Goal: Information Seeking & Learning: Check status

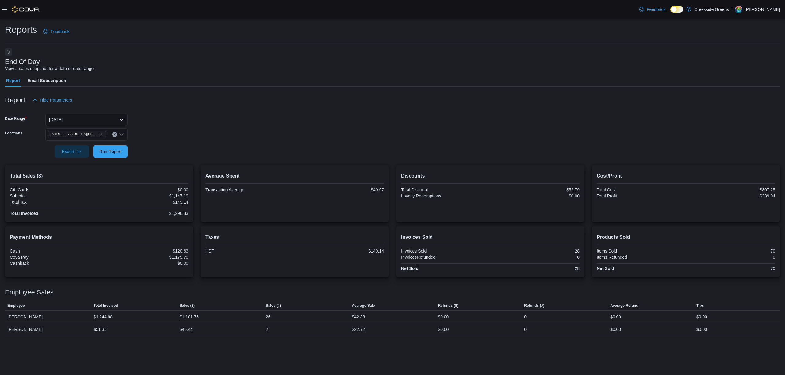
click at [691, 7] on link at bounding box center [688, 9] width 6 height 12
click at [4, 8] on icon at bounding box center [4, 9] width 5 height 5
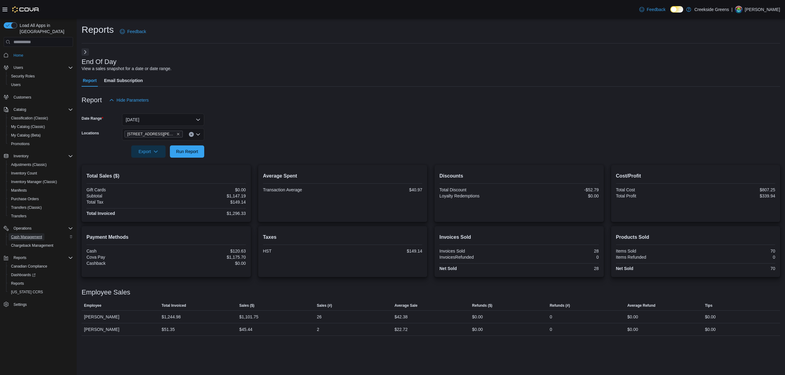
click at [36, 235] on span "Cash Management" at bounding box center [26, 237] width 31 height 5
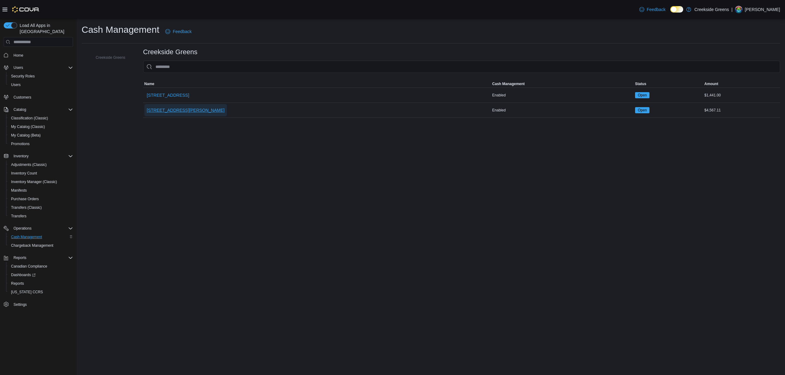
click at [166, 112] on span "[STREET_ADDRESS][PERSON_NAME]" at bounding box center [186, 110] width 78 height 6
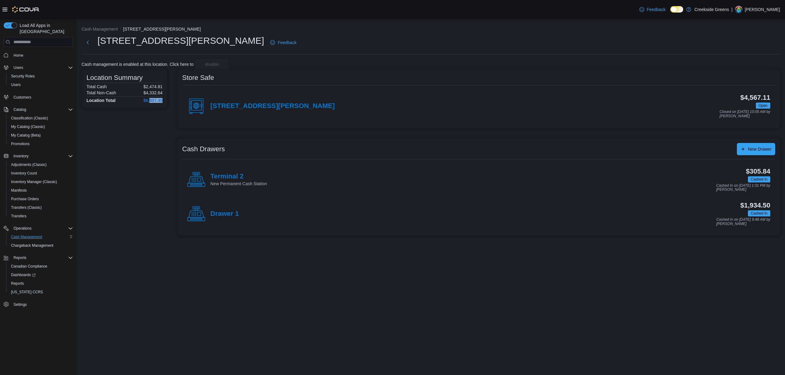
drag, startPoint x: 149, startPoint y: 102, endPoint x: 162, endPoint y: 100, distance: 13.6
click at [162, 100] on h4 "$6,807.45" at bounding box center [152, 100] width 19 height 5
click at [255, 108] on h4 "[STREET_ADDRESS][PERSON_NAME]" at bounding box center [272, 106] width 124 height 8
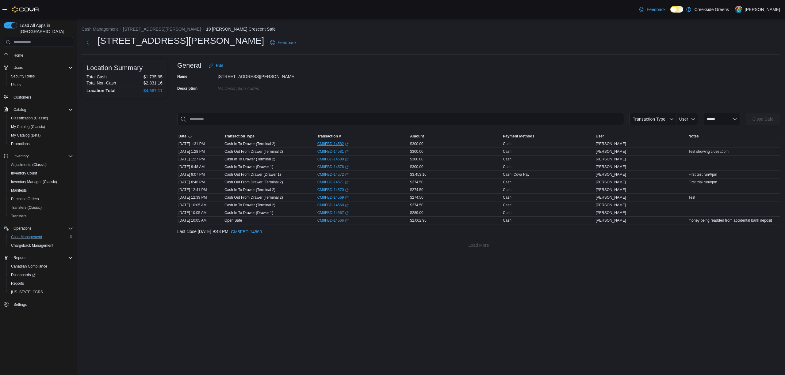
click at [323, 144] on link "CM8FBD-14582 (opens in a new tab or window)" at bounding box center [333, 144] width 32 height 5
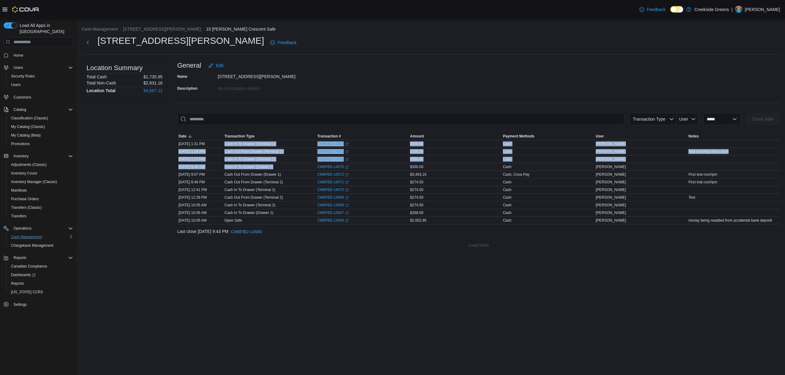
drag, startPoint x: 223, startPoint y: 145, endPoint x: 275, endPoint y: 166, distance: 55.3
click at [275, 166] on tbody "Date Oct 10, 2025 1:31 PM Transaction Type Cash In To Drawer (Terminal 2) Trans…" at bounding box center [478, 182] width 603 height 84
drag, startPoint x: 231, startPoint y: 171, endPoint x: 237, endPoint y: 172, distance: 5.7
click at [232, 171] on div "Cash In To Drawer (Drawer 1)" at bounding box center [269, 166] width 93 height 7
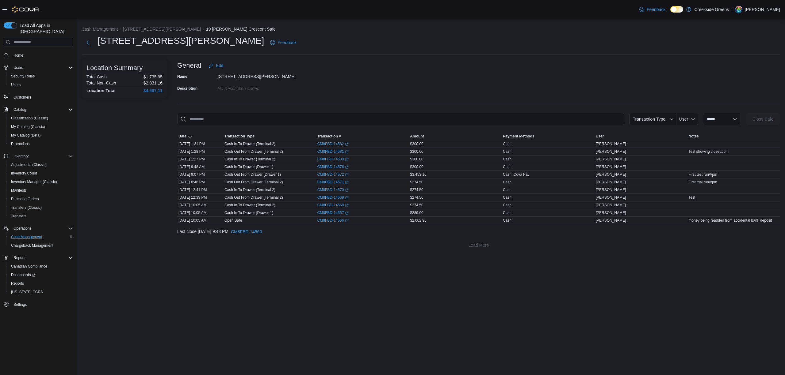
click at [247, 175] on p "Cash Out From Drawer (Drawer 1)" at bounding box center [252, 174] width 56 height 5
click at [322, 222] on link "CM8FBD-14566 (opens in a new tab or window)" at bounding box center [333, 220] width 32 height 5
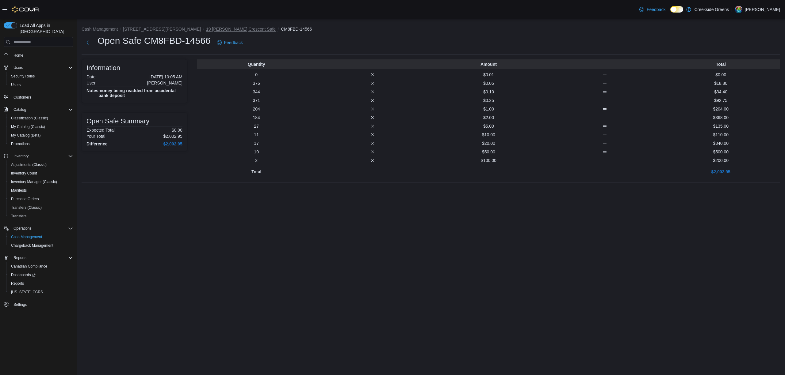
click at [206, 30] on button "19 [PERSON_NAME] Crescent Safe" at bounding box center [241, 29] width 70 height 5
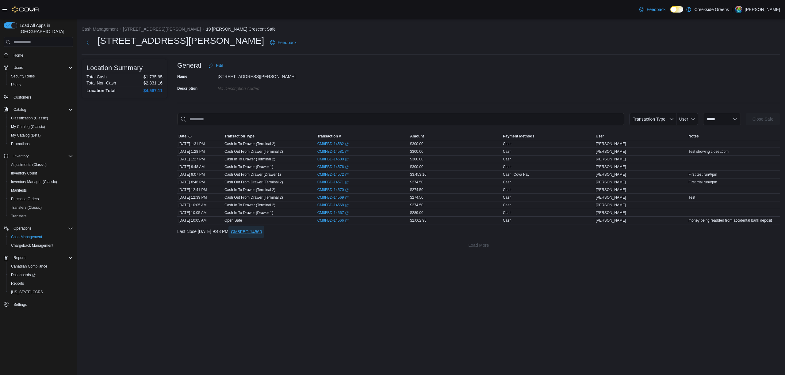
click at [261, 232] on span "CM8FBD-14560" at bounding box center [246, 232] width 31 height 6
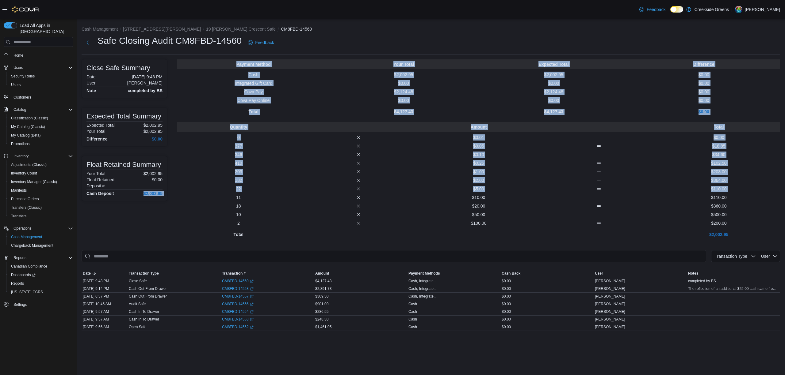
drag, startPoint x: 135, startPoint y: 195, endPoint x: 173, endPoint y: 194, distance: 37.7
click at [173, 194] on div "Close Safe Summary Date October 8, 2025 9:43 PM User Pat McCaffrey Note complet…" at bounding box center [431, 149] width 698 height 181
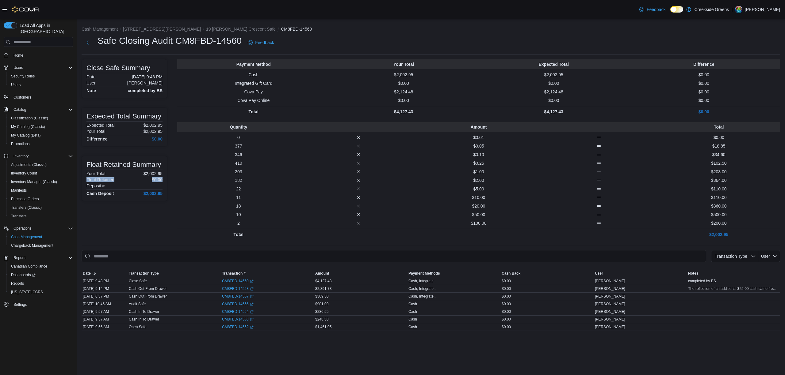
drag, startPoint x: 91, startPoint y: 178, endPoint x: 170, endPoint y: 178, distance: 79.1
click at [170, 178] on div "Close Safe Summary Date October 8, 2025 9:43 PM User Pat McCaffrey Note complet…" at bounding box center [431, 149] width 698 height 181
click at [134, 192] on div "Cash Deposit $2,002.95" at bounding box center [124, 193] width 76 height 5
drag, startPoint x: 91, startPoint y: 178, endPoint x: 162, endPoint y: 178, distance: 71.4
click at [162, 178] on div "Float Retained Summary Your Total $2,002.95 Float Retained $0.00 Deposit # Cash…" at bounding box center [125, 178] width 86 height 45
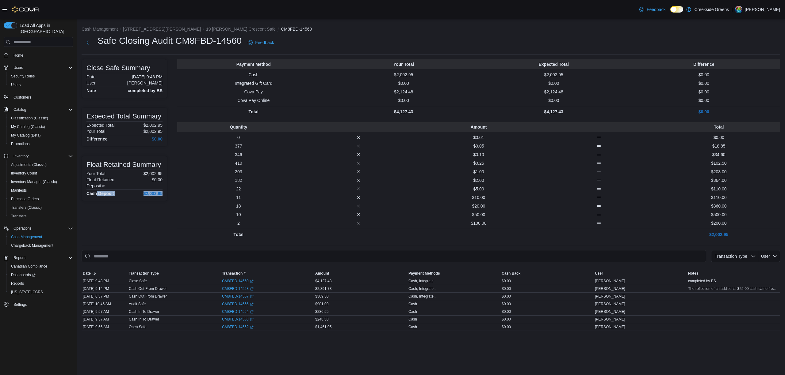
drag, startPoint x: 96, startPoint y: 193, endPoint x: 170, endPoint y: 194, distance: 74.2
click at [170, 194] on div "Close Safe Summary Date October 8, 2025 9:43 PM User Pat McCaffrey Note complet…" at bounding box center [431, 149] width 698 height 181
click at [206, 30] on button "19 [PERSON_NAME] Crescent Safe" at bounding box center [241, 29] width 70 height 5
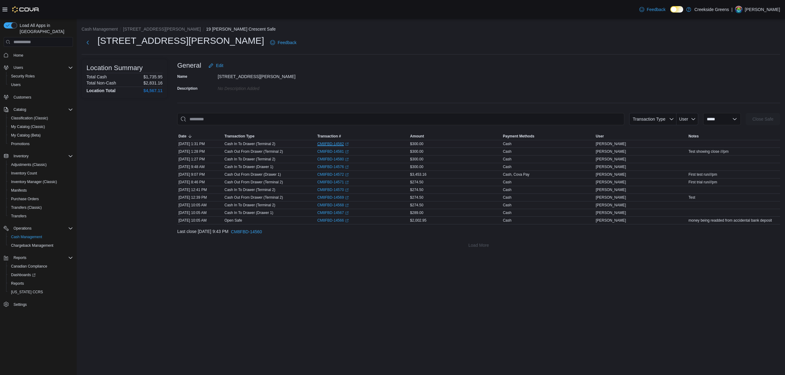
click at [330, 145] on link "CM8FBD-14582 (opens in a new tab or window)" at bounding box center [333, 144] width 32 height 5
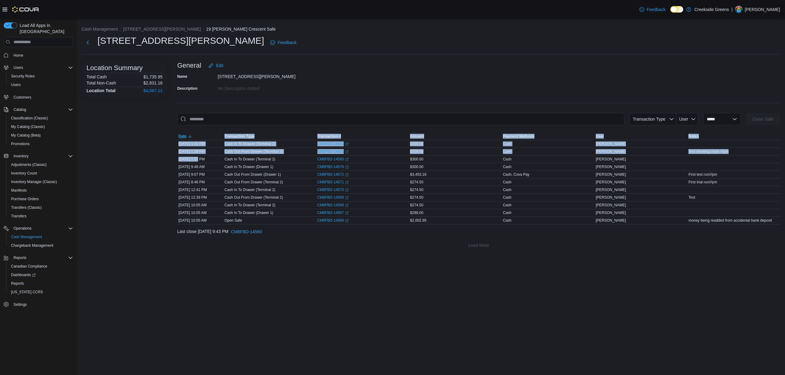
drag, startPoint x: 197, startPoint y: 158, endPoint x: 217, endPoint y: 136, distance: 29.5
click at [217, 136] on table "This table contains 11 rows. Date Transaction Type Transaction # Amount Payment…" at bounding box center [478, 179] width 603 height 92
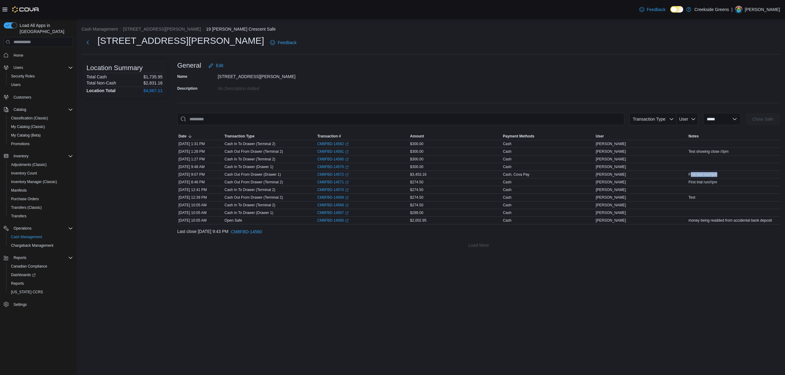
drag, startPoint x: 691, startPoint y: 172, endPoint x: 721, endPoint y: 174, distance: 30.7
click at [721, 174] on div "First test run///pm" at bounding box center [733, 174] width 93 height 7
drag, startPoint x: 691, startPoint y: 182, endPoint x: 731, endPoint y: 182, distance: 40.5
click at [731, 182] on div "First trial run///pm" at bounding box center [733, 182] width 93 height 7
drag, startPoint x: 273, startPoint y: 190, endPoint x: 248, endPoint y: 192, distance: 24.9
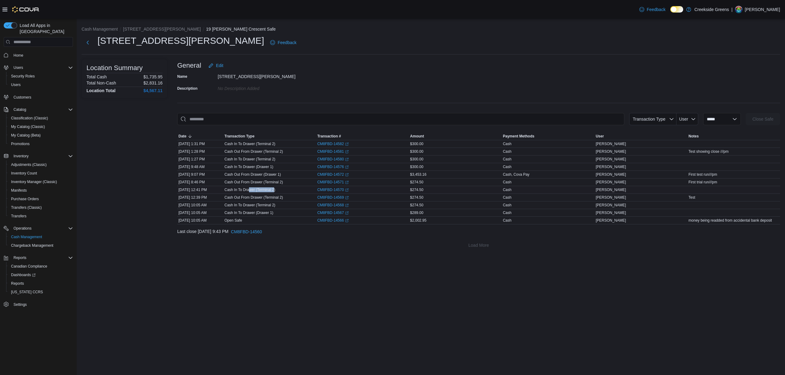
click at [248, 192] on p "Cash In To Drawer (Terminal 2)" at bounding box center [249, 190] width 51 height 5
drag, startPoint x: 269, startPoint y: 177, endPoint x: 236, endPoint y: 177, distance: 32.8
click at [236, 177] on p "Cash Out From Drawer (Drawer 1)" at bounding box center [252, 174] width 56 height 5
drag, startPoint x: 223, startPoint y: 167, endPoint x: 289, endPoint y: 167, distance: 66.8
click at [289, 167] on tr "Date Oct 10, 2025 9:48 AM Transaction Type Cash In To Drawer (Drawer 1) Transac…" at bounding box center [478, 167] width 603 height 8
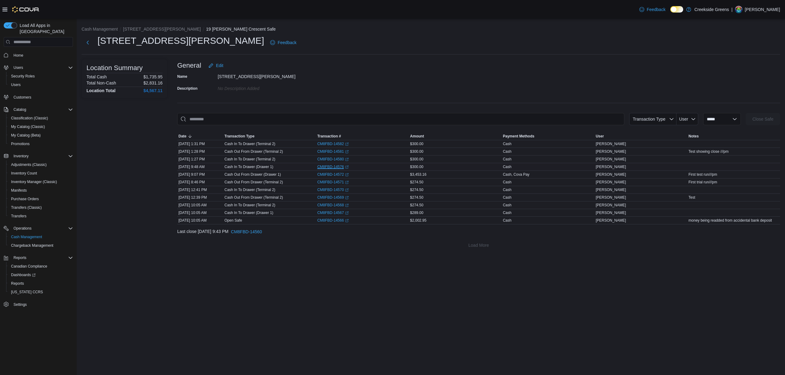
click at [337, 169] on link "CM8FBD-14576 (opens in a new tab or window)" at bounding box center [333, 167] width 32 height 5
drag, startPoint x: 225, startPoint y: 158, endPoint x: 268, endPoint y: 156, distance: 42.7
click at [268, 156] on div "Cash In To Drawer (Terminal 2)" at bounding box center [269, 159] width 93 height 7
drag, startPoint x: 224, startPoint y: 154, endPoint x: 285, endPoint y: 151, distance: 60.4
click at [285, 151] on div "Cash Out From Drawer (Terminal 2)" at bounding box center [269, 151] width 93 height 7
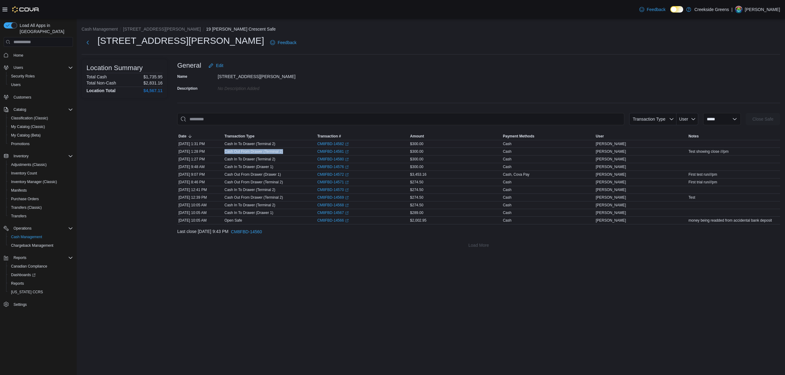
drag, startPoint x: 221, startPoint y: 143, endPoint x: 276, endPoint y: 143, distance: 55.5
click at [276, 143] on tr "Date Oct 10, 2025 1:31 PM Transaction Type Cash In To Drawer (Terminal 2) Trans…" at bounding box center [478, 144] width 603 height 8
click at [330, 157] on div "CM8FBD-14580 (opens in a new tab or window)" at bounding box center [362, 159] width 93 height 7
click at [330, 157] on link "CM8FBD-14580 (opens in a new tab or window)" at bounding box center [333, 159] width 32 height 5
drag, startPoint x: 236, startPoint y: 169, endPoint x: 356, endPoint y: 168, distance: 119.8
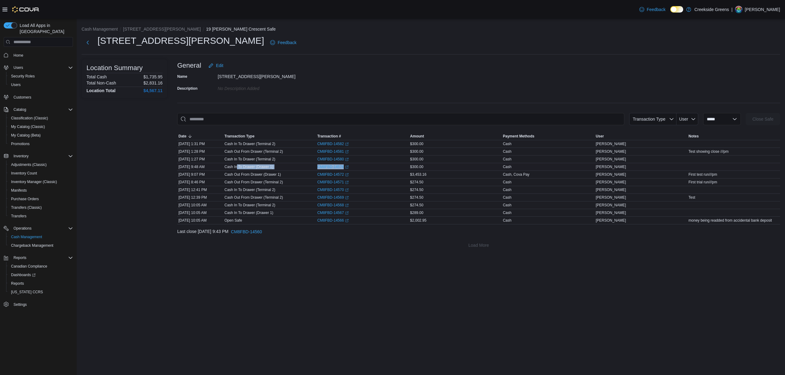
click at [356, 168] on tr "Date Oct 10, 2025 9:48 AM Transaction Type Cash In To Drawer (Drawer 1) Transac…" at bounding box center [478, 167] width 603 height 8
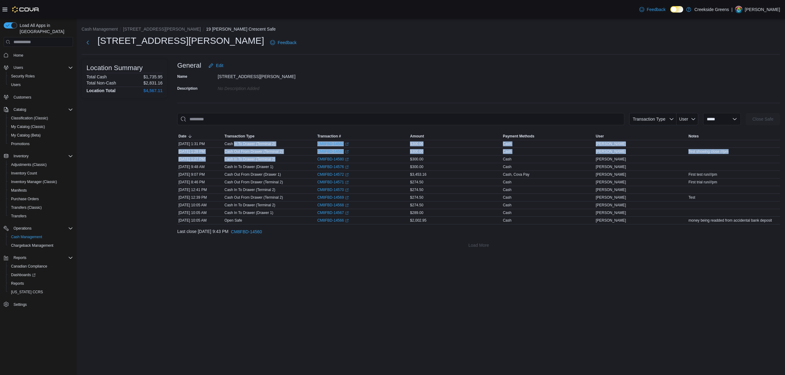
drag, startPoint x: 286, startPoint y: 161, endPoint x: 234, endPoint y: 146, distance: 54.4
click at [234, 146] on tbody "Date Oct 10, 2025 1:31 PM Transaction Type Cash In To Drawer (Terminal 2) Trans…" at bounding box center [478, 182] width 603 height 84
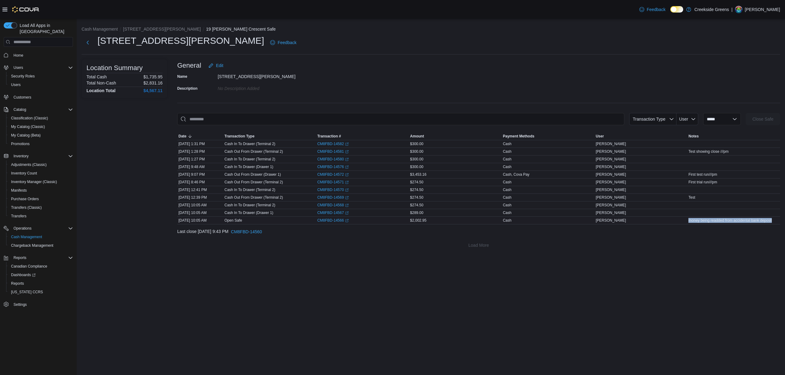
drag, startPoint x: 687, startPoint y: 221, endPoint x: 779, endPoint y: 224, distance: 92.0
click at [779, 224] on div "money being readded from accidental bank deposit" at bounding box center [733, 220] width 93 height 7
click at [262, 232] on span "CM8FBD-14560" at bounding box center [246, 232] width 31 height 6
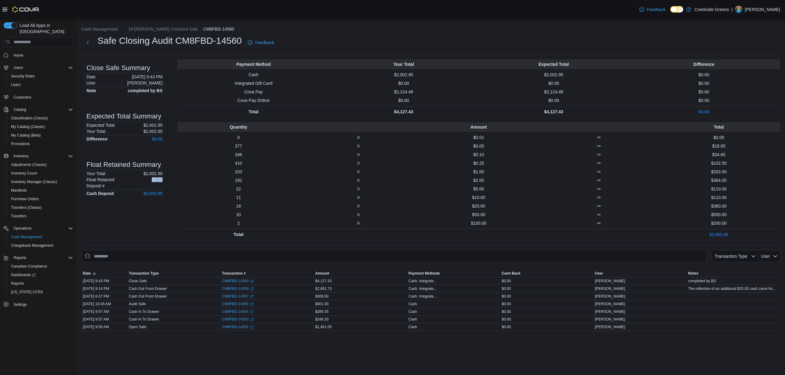
drag, startPoint x: 163, startPoint y: 181, endPoint x: 147, endPoint y: 182, distance: 16.9
click at [147, 182] on div "Float Retained Summary Your Total $2,002.95 Float Retained $0.00 Deposit # Cash…" at bounding box center [125, 178] width 86 height 45
click at [153, 29] on button "19 [PERSON_NAME] Crescent Safe" at bounding box center [163, 29] width 70 height 5
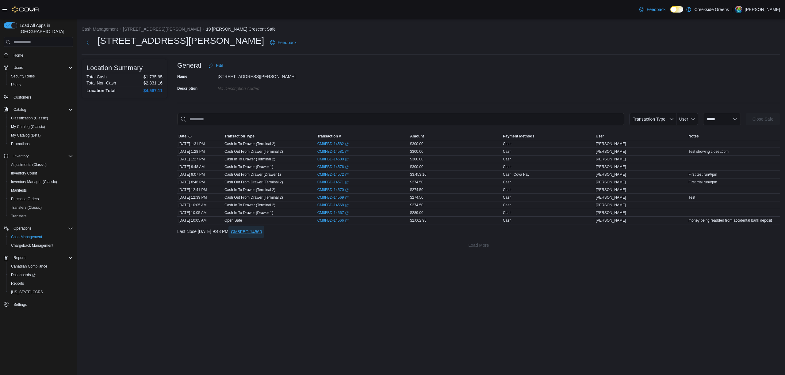
click at [259, 237] on span "CM8FBD-14560" at bounding box center [246, 232] width 31 height 12
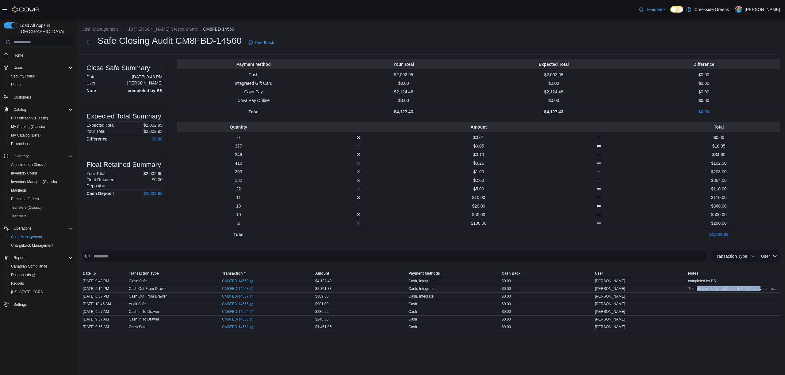
drag, startPoint x: 696, startPoint y: 290, endPoint x: 760, endPoint y: 288, distance: 63.2
click at [760, 288] on span "The reflection of an additional $25.00 cash came from a miscount on October 7th…" at bounding box center [733, 289] width 91 height 5
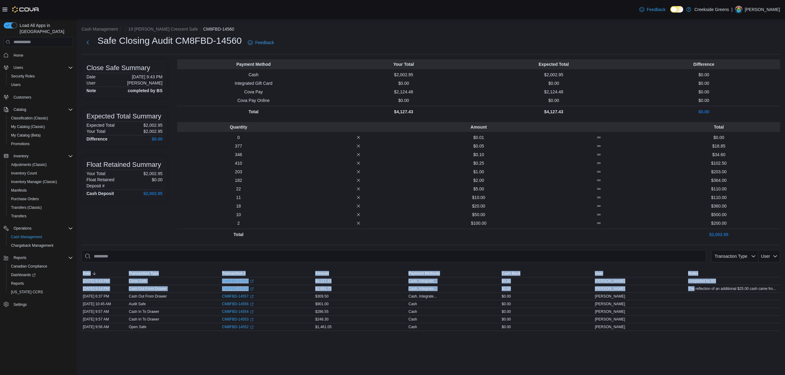
drag, startPoint x: 693, startPoint y: 287, endPoint x: 784, endPoint y: 294, distance: 90.9
click at [784, 294] on div "Cash Management 19 Reuben Crescent Safe CM8FBD-14560 Safe Closing Audit CM8FBD-…" at bounding box center [431, 178] width 708 height 318
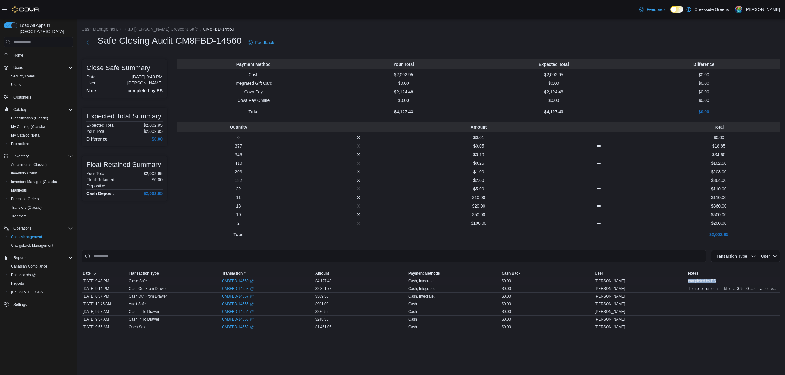
drag, startPoint x: 734, startPoint y: 281, endPoint x: 671, endPoint y: 280, distance: 63.1
click at [671, 280] on tr "Date Oct 8, 2025 9:43 PM Transaction Type Close Safe Transaction # CM8FBD-14560…" at bounding box center [431, 282] width 698 height 8
click at [160, 28] on button "19 [PERSON_NAME] Crescent Safe" at bounding box center [163, 29] width 70 height 5
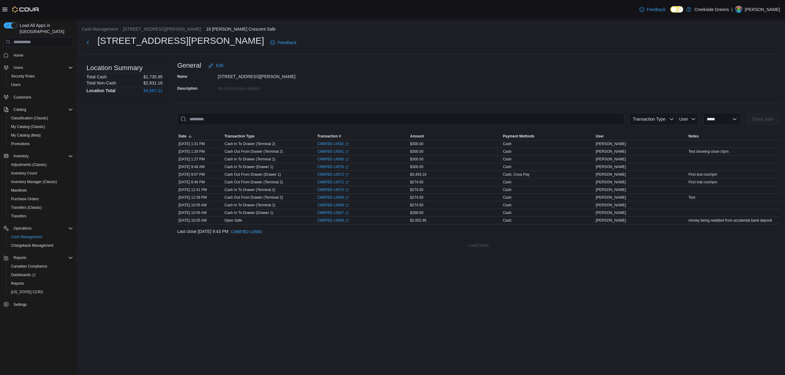
click at [153, 169] on div "Location Summary Total Cash $1,735.95 Total Non-Cash $2,831.16 Location Total $…" at bounding box center [125, 155] width 86 height 192
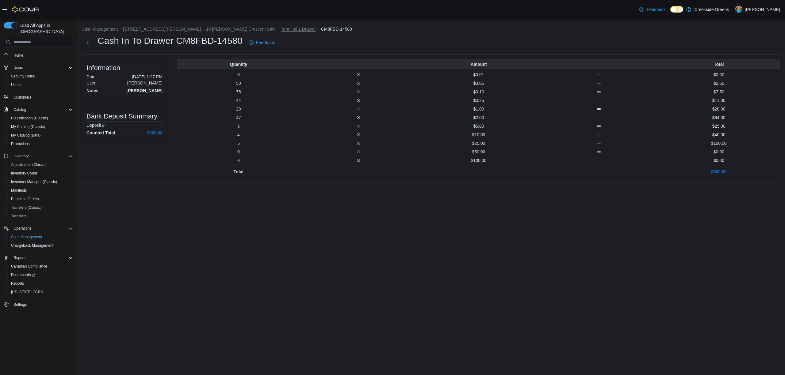
click at [281, 28] on button "Terminal 2 Drawer" at bounding box center [298, 29] width 35 height 5
